Goal: Information Seeking & Learning: Learn about a topic

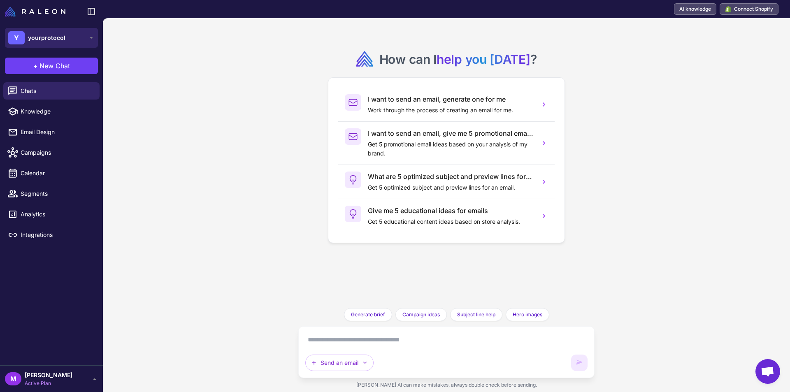
click at [48, 37] on span "yourprotocol" at bounding box center [46, 37] width 37 height 9
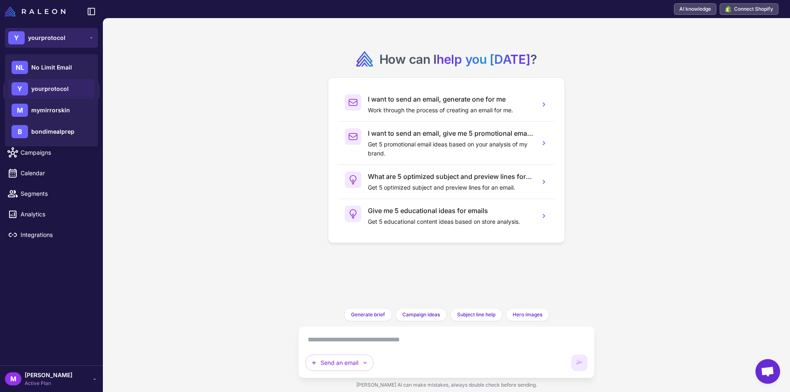
click at [48, 37] on span "yourprotocol" at bounding box center [46, 37] width 37 height 9
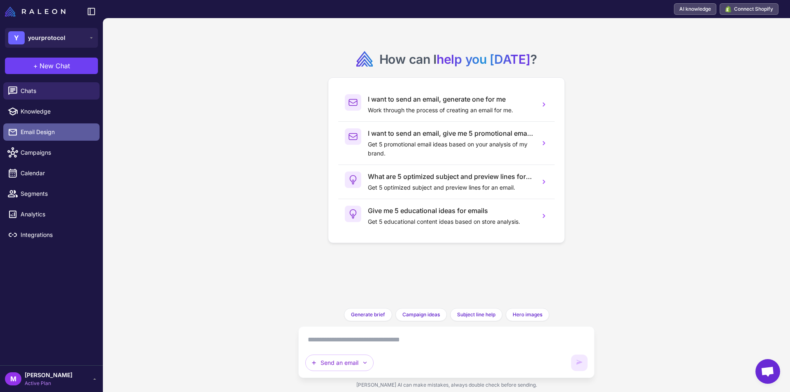
click at [32, 131] on span "Email Design" at bounding box center [57, 132] width 72 height 9
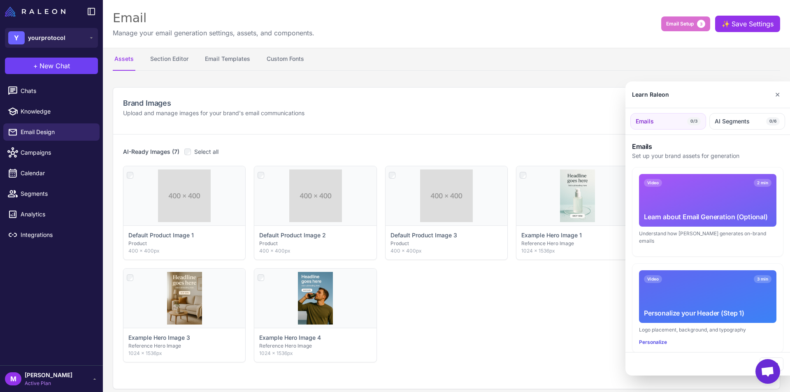
click at [689, 212] on div "Learn about Email Generation (Optional)" at bounding box center [708, 217] width 128 height 10
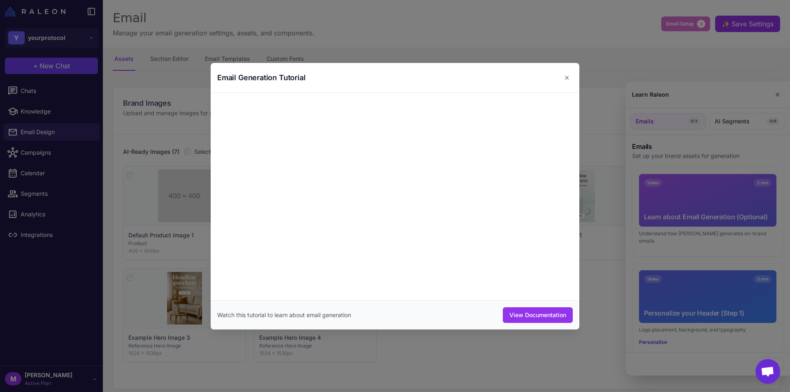
click at [372, 65] on div "Email Generation Tutorial ✕" at bounding box center [395, 78] width 369 height 30
